Goal: Use online tool/utility: Use online tool/utility

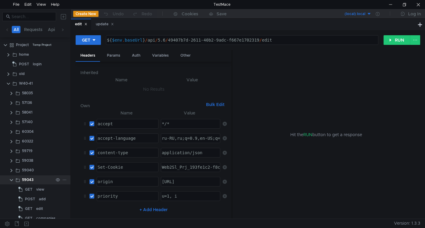
scroll to position [26, 0]
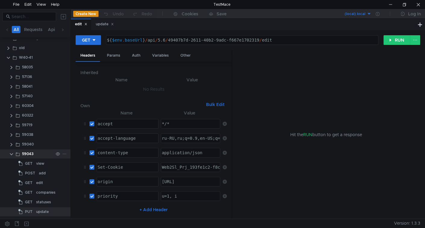
click at [13, 154] on clr-icon at bounding box center [11, 154] width 5 height 5
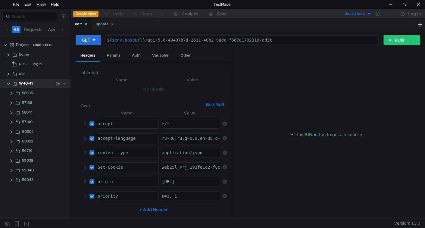
click at [65, 83] on icon at bounding box center [64, 83] width 4 height 4
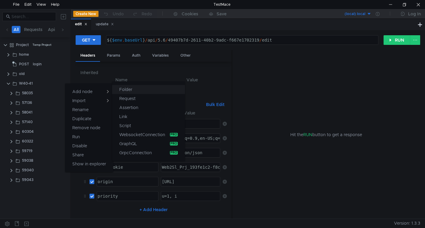
click at [133, 92] on button "Folder" at bounding box center [148, 89] width 73 height 9
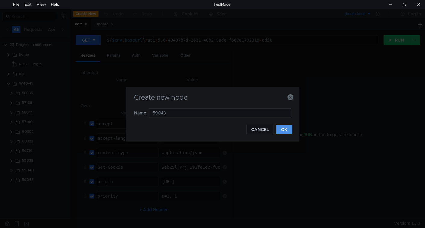
type input "59049"
click at [281, 129] on button "OK" at bounding box center [284, 130] width 16 height 10
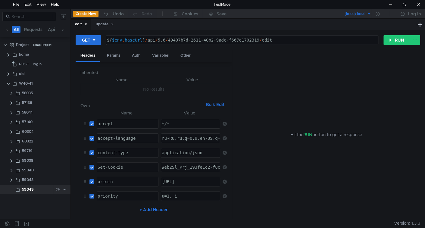
click at [64, 189] on icon at bounding box center [64, 189] width 4 height 4
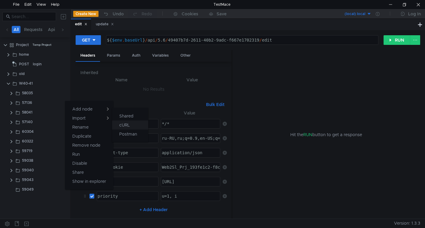
click at [127, 125] on app-tour-anchor "cURL" at bounding box center [124, 124] width 11 height 7
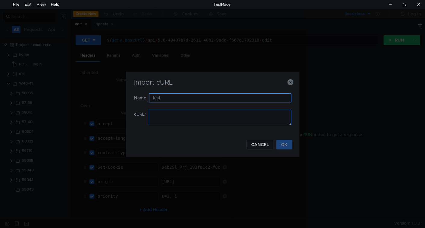
type input "test"
paste textarea "curl 'https://ius-msb.sgp2.local/ius-msb-dev/api/6.8/lookup/wells?reportFormId=…"
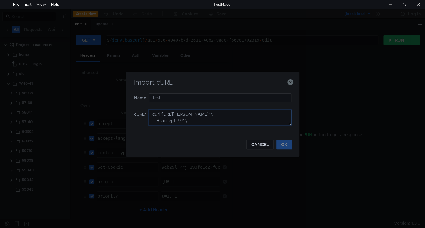
scroll to position [127, 0]
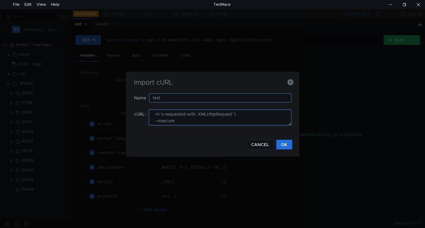
type textarea "curl 'https://ius-msb.sgp2.local/ius-msb-dev/api/6.8/lookup/wells?reportFormId=…"
click at [169, 97] on input "test" at bounding box center [220, 97] width 142 height 9
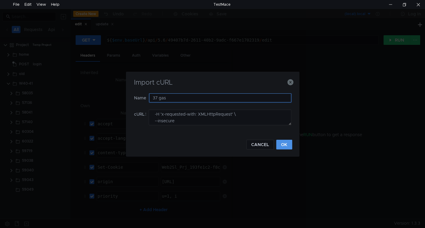
type input "37 gas"
click at [281, 144] on button "OK" at bounding box center [284, 145] width 16 height 10
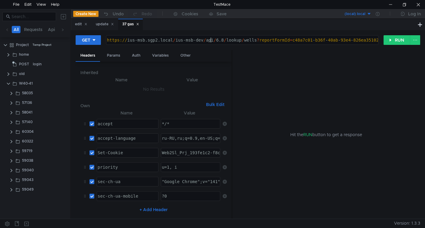
click at [210, 41] on div "https:// ius-msb.sgp2.local / ius-msb-dev / api / 6.8 / lookup / wells ? report…" at bounding box center [342, 45] width 472 height 14
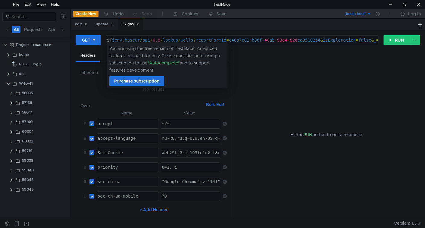
scroll to position [0, 2]
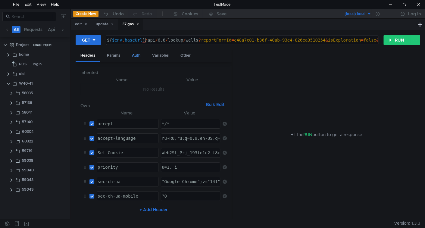
type textarea "${$env.baseUrl}/api/6.8/lookup/wells?reportFormId=c48a7c01-b36f-40ab-93e4-826ea…"
click at [133, 55] on div "Auth" at bounding box center [136, 55] width 18 height 11
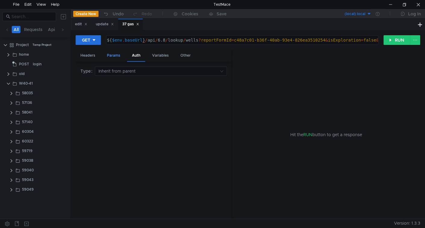
click at [110, 55] on div "Params" at bounding box center [113, 55] width 23 height 11
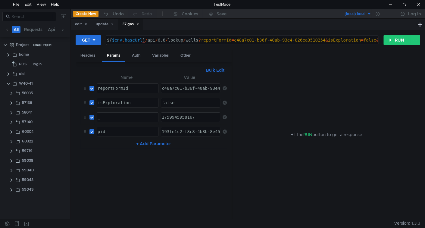
click at [225, 116] on icon at bounding box center [224, 117] width 4 height 4
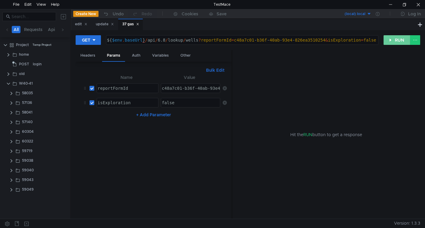
click at [398, 38] on button "RUN" at bounding box center [396, 40] width 27 height 10
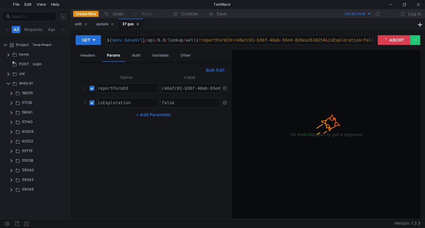
scroll to position [0, 2]
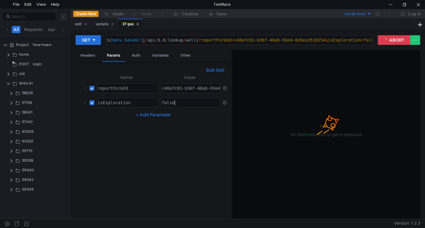
click at [182, 103] on div "false" at bounding box center [189, 107] width 59 height 14
type textarea "true"
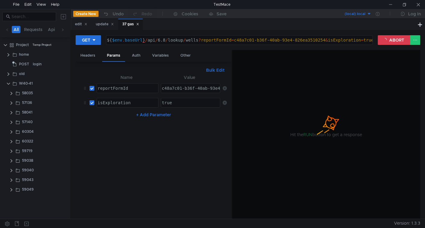
scroll to position [0, 0]
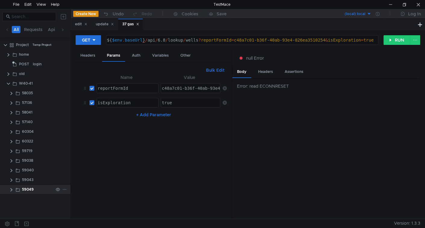
click at [11, 190] on clr-icon at bounding box center [11, 189] width 5 height 5
click at [44, 200] on div "37 gas" at bounding box center [41, 198] width 11 height 9
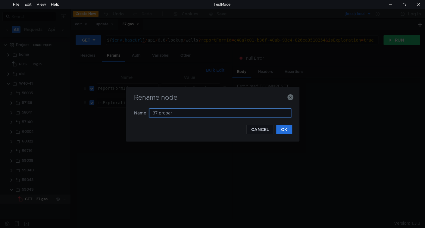
type input "37 prepare"
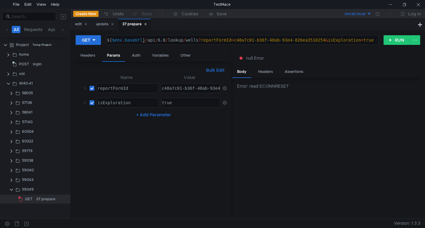
scroll to position [0, 0]
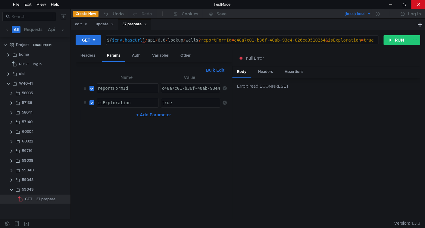
click at [419, 5] on div at bounding box center [418, 4] width 14 height 9
